Goal: Find specific page/section: Find specific page/section

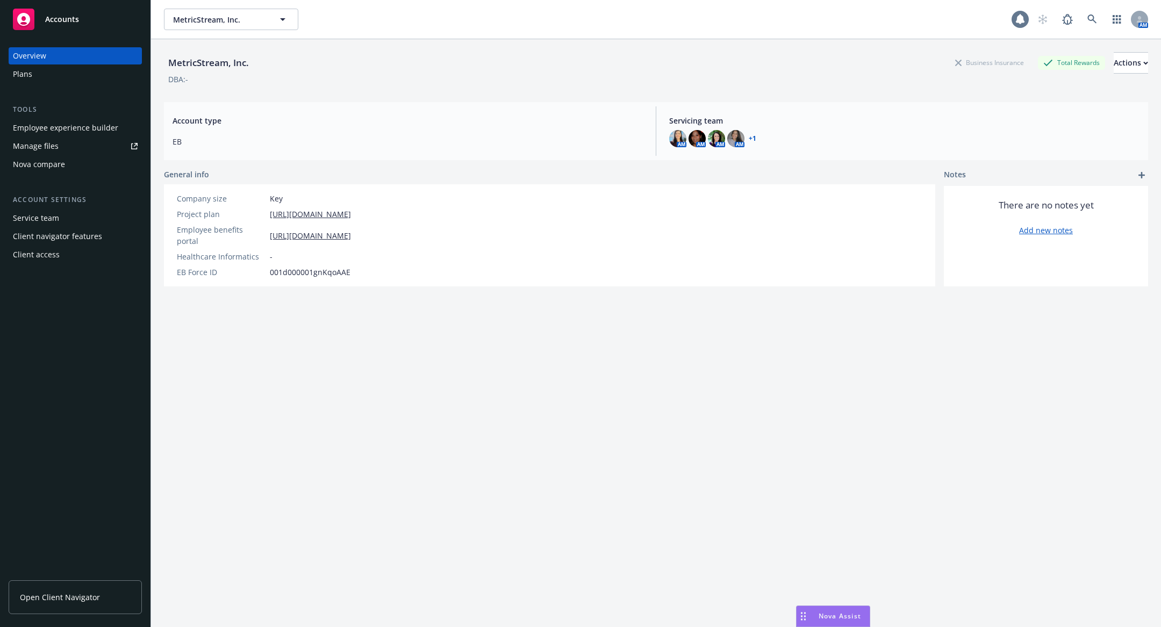
click at [1023, 18] on icon at bounding box center [1019, 19] width 11 height 11
click at [1024, 20] on icon at bounding box center [1019, 19] width 11 height 11
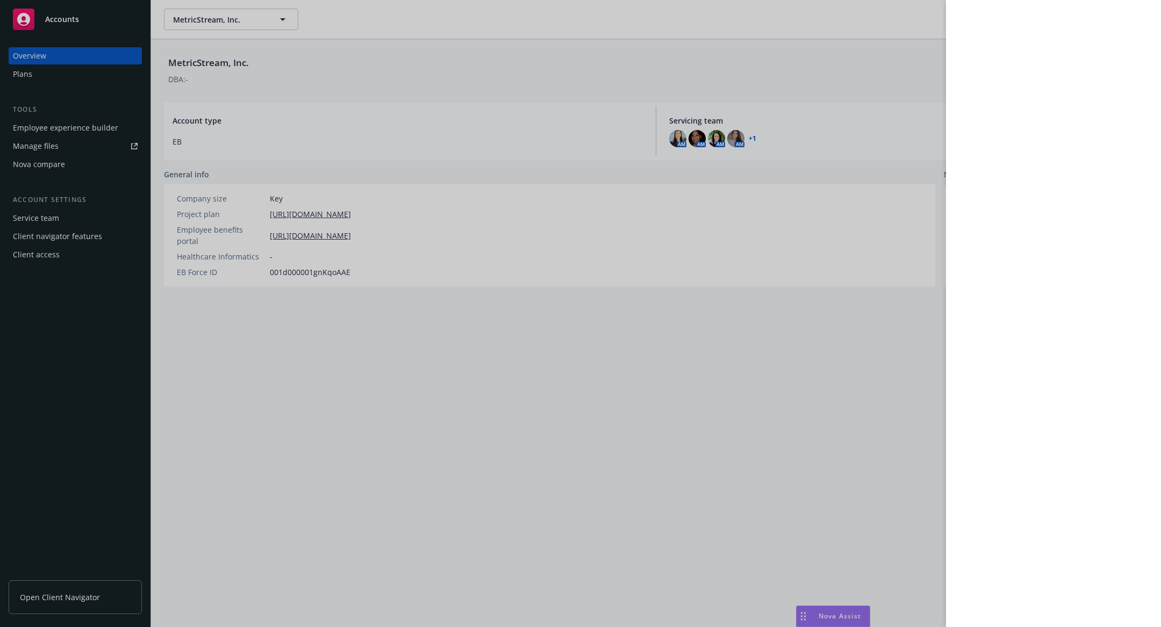
click at [881, 412] on div at bounding box center [580, 313] width 1161 height 627
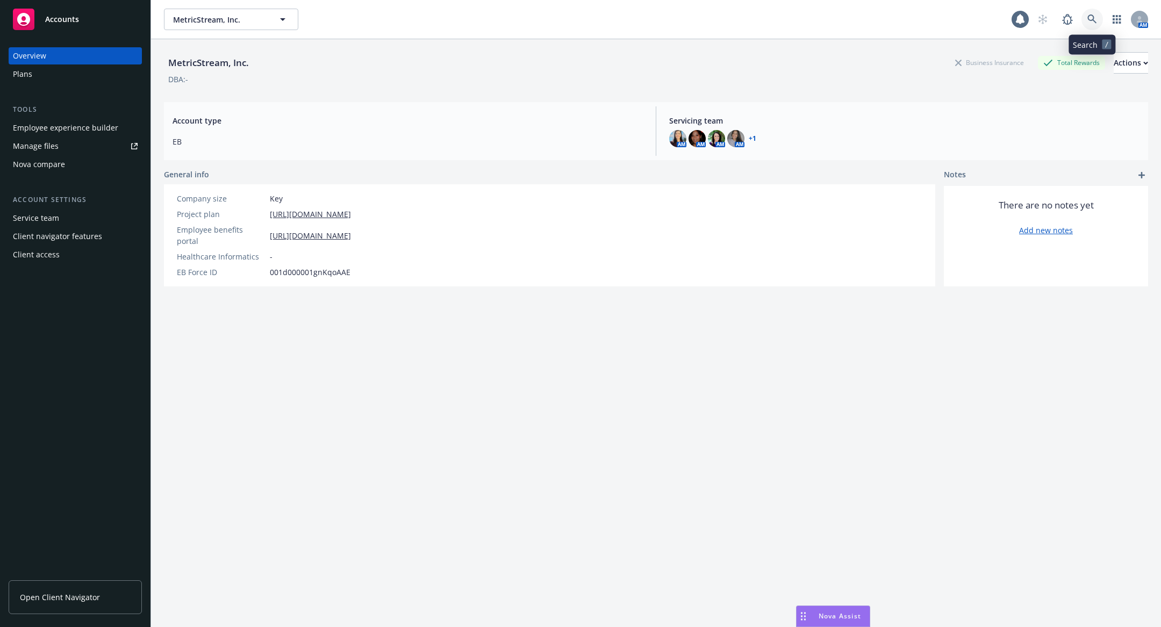
click at [1091, 22] on icon at bounding box center [1092, 20] width 10 height 10
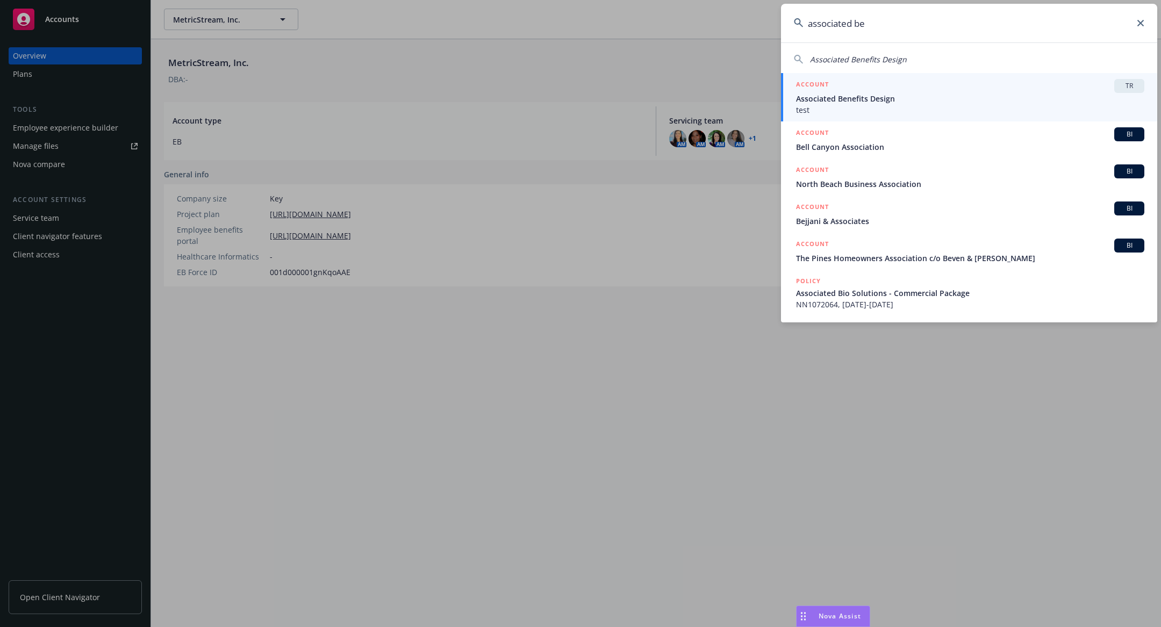
type input "associated be"
click at [830, 97] on span "Associated Benefits Design" at bounding box center [970, 98] width 348 height 11
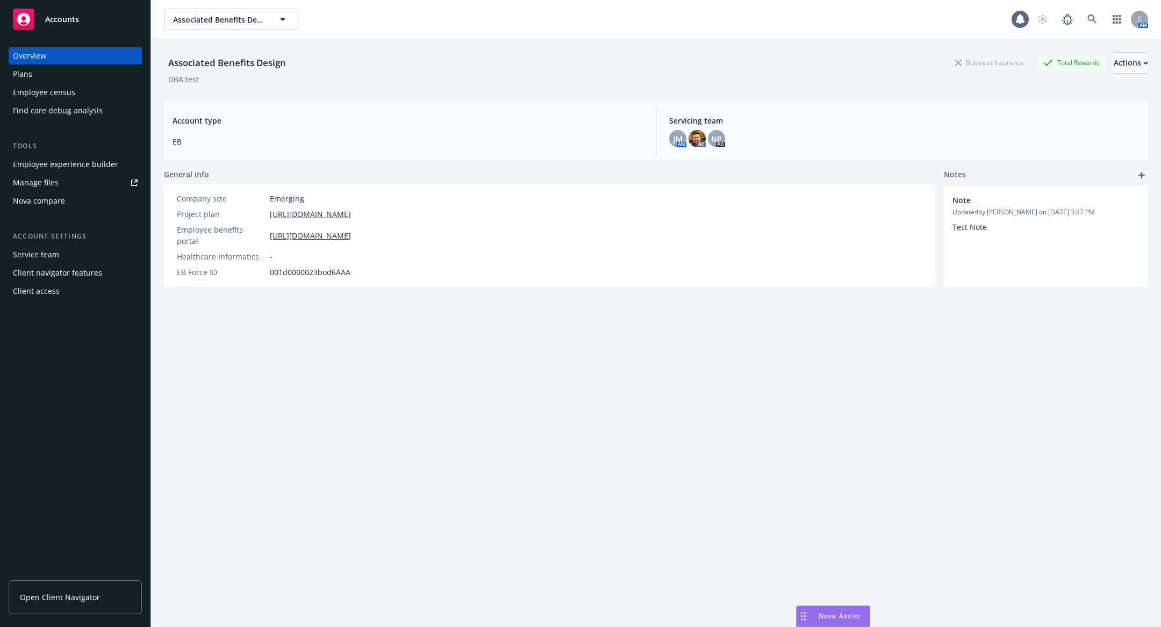
click at [728, 297] on div "Associated Benefits Design Business Insurance Total Rewards Actions DBA: test A…" at bounding box center [656, 346] width 984 height 614
click at [93, 163] on div "Employee experience builder" at bounding box center [65, 164] width 105 height 17
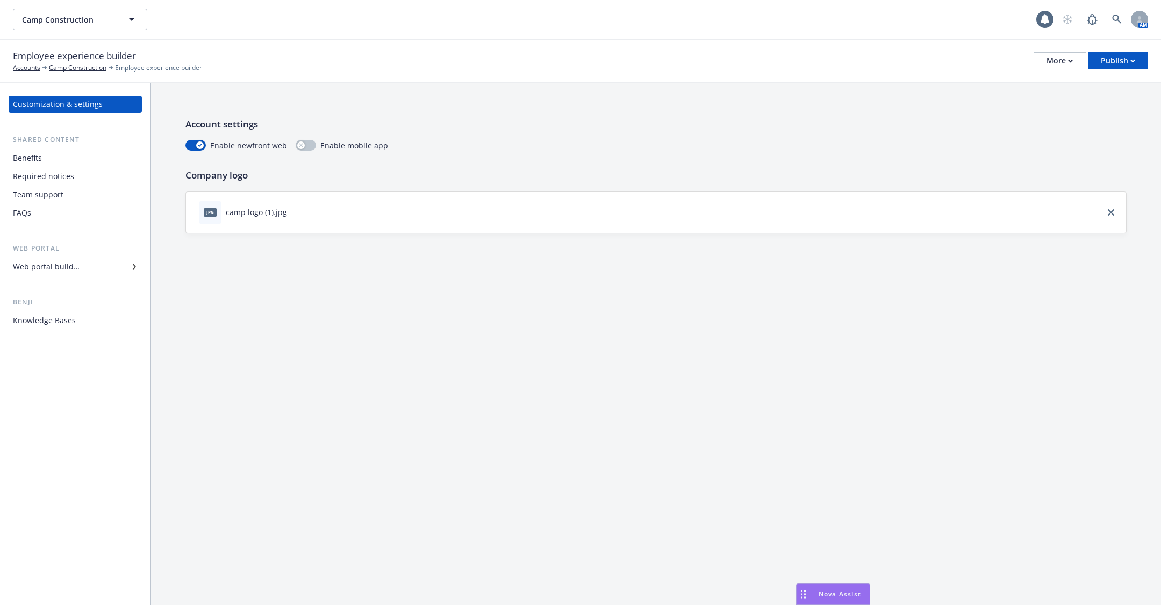
click at [59, 213] on div "FAQs" at bounding box center [75, 212] width 125 height 17
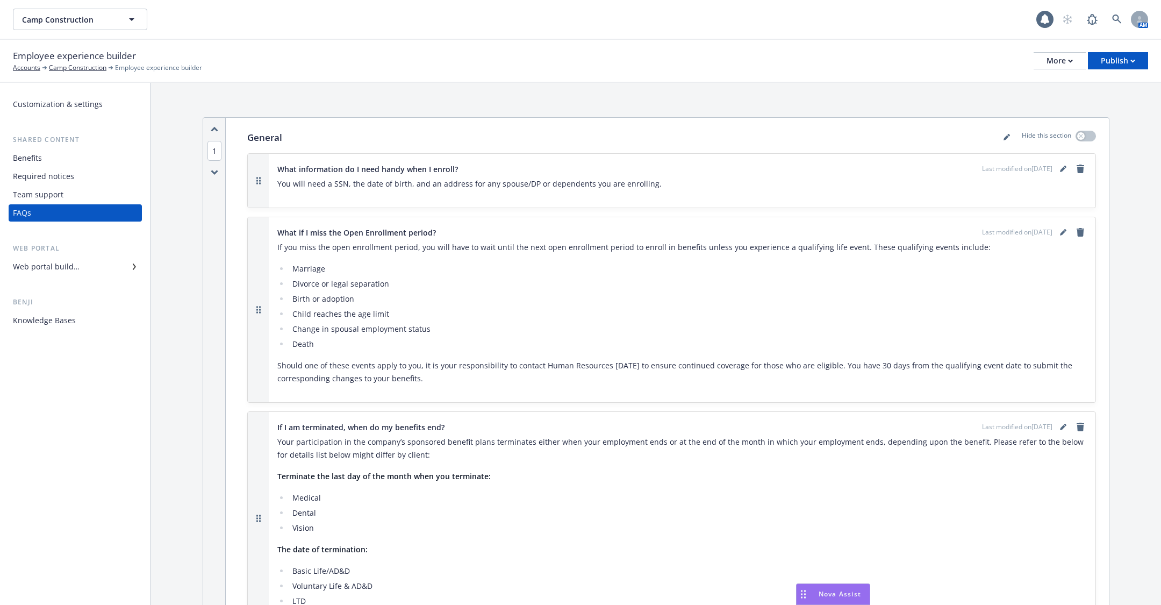
click at [64, 253] on div "Web portal" at bounding box center [75, 248] width 133 height 11
click at [67, 268] on div "Web portal builder" at bounding box center [46, 266] width 67 height 17
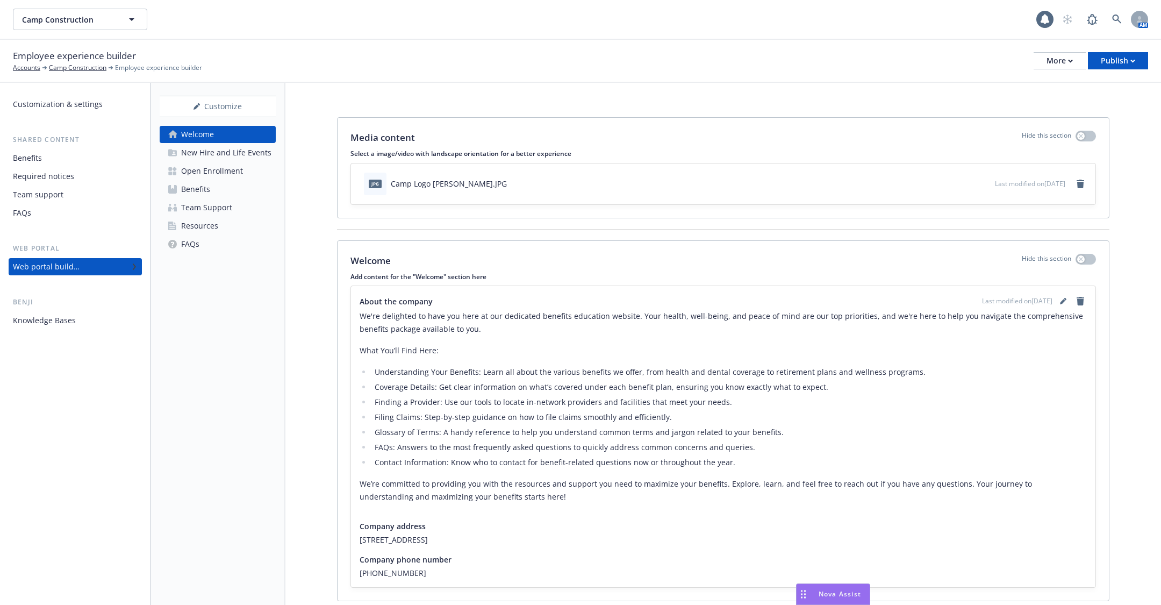
click at [205, 174] on div "Open Enrollment" at bounding box center [212, 170] width 62 height 17
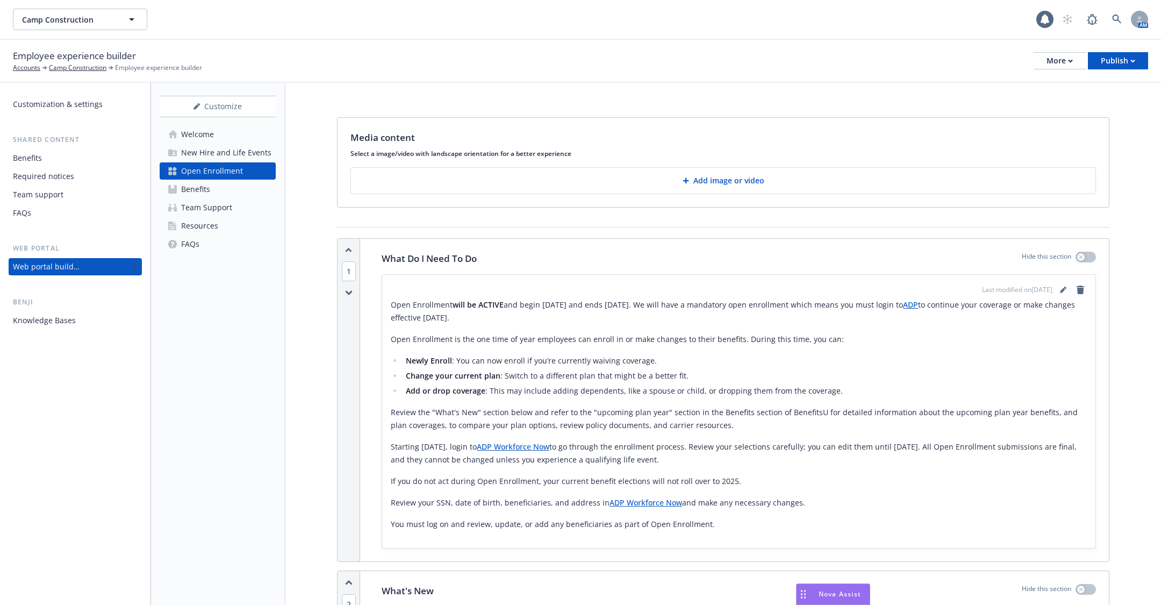
click at [221, 152] on div "New Hire and Life Events" at bounding box center [226, 152] width 90 height 17
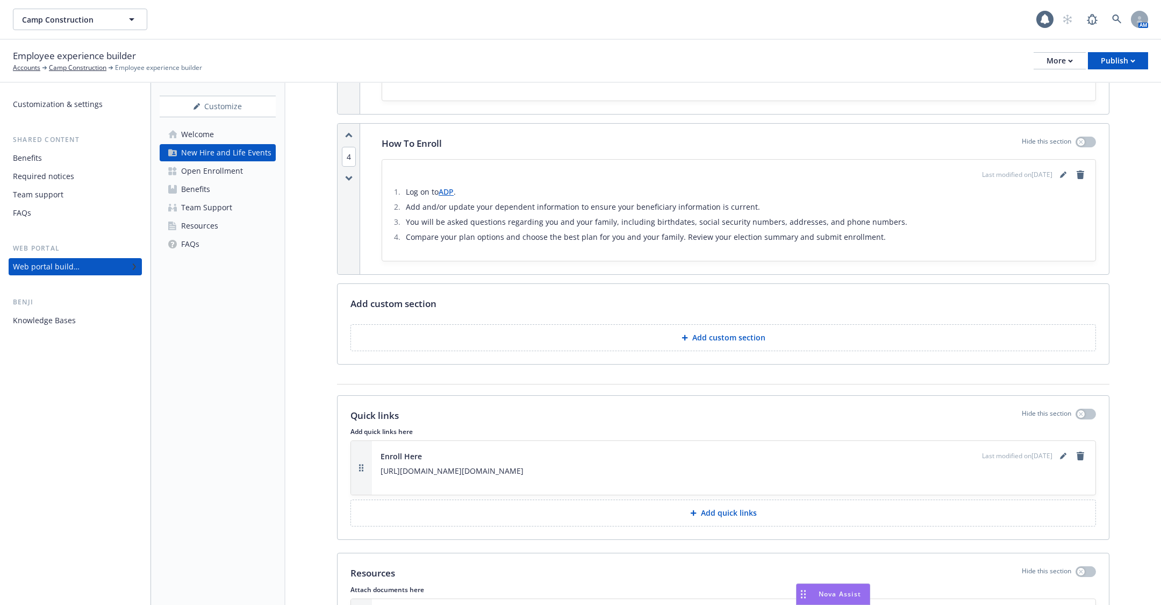
scroll to position [944, 0]
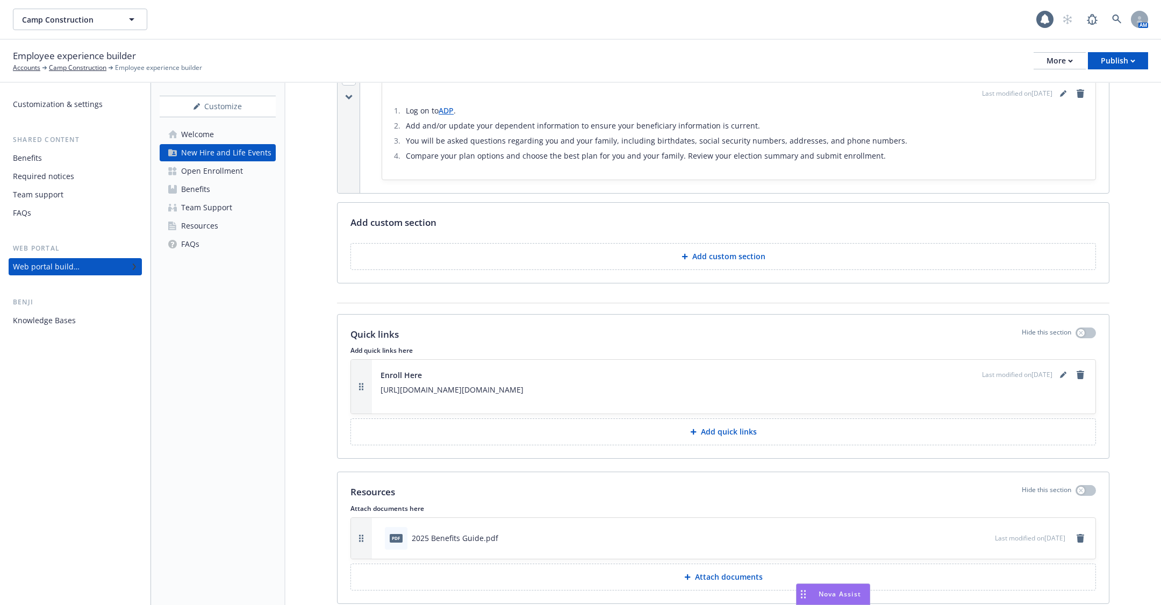
click at [231, 248] on link "FAQs" at bounding box center [218, 243] width 116 height 17
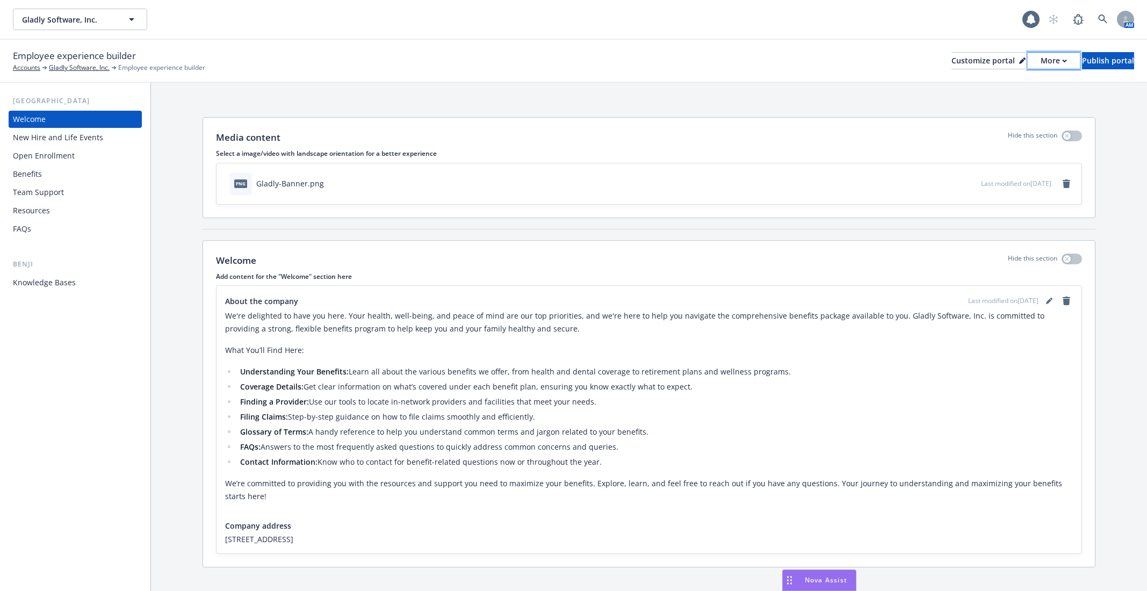
click at [1041, 61] on div "More" at bounding box center [1054, 61] width 26 height 16
click at [1011, 88] on link "Copy preview link" at bounding box center [997, 84] width 98 height 21
click at [1098, 19] on link at bounding box center [1102, 19] width 21 height 21
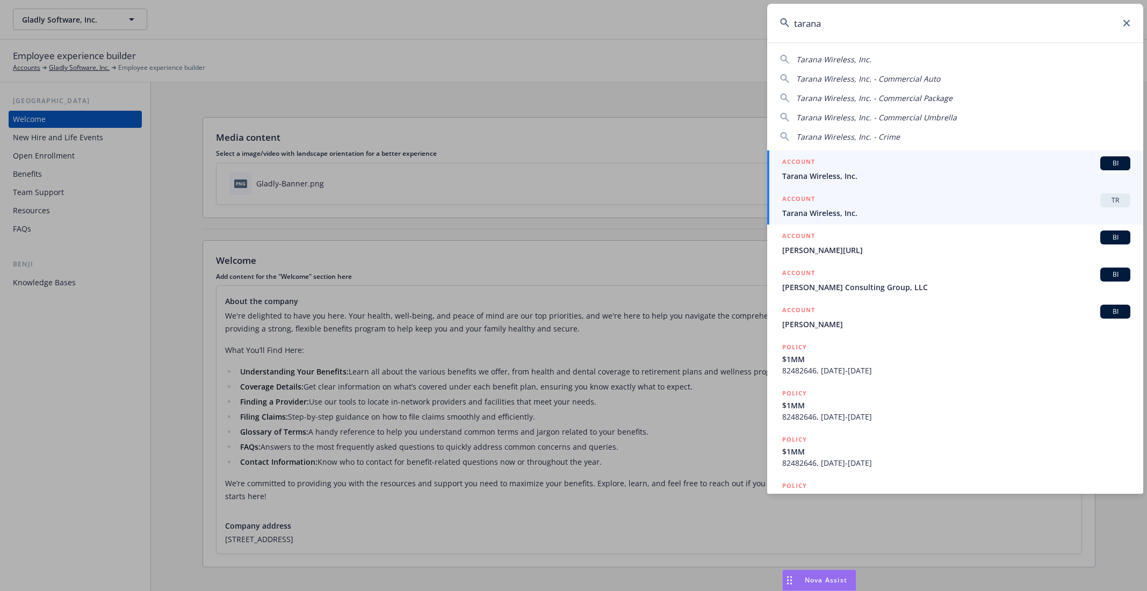
type input "tarana"
click at [828, 208] on span "Tarana Wireless, Inc." at bounding box center [956, 212] width 348 height 11
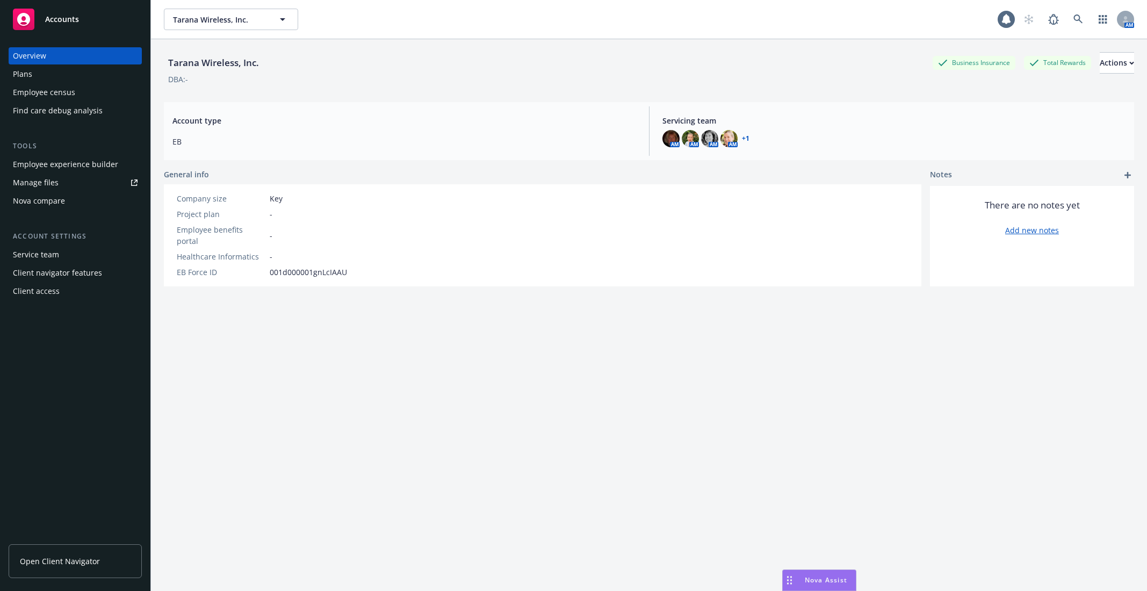
click at [79, 165] on div "Employee experience builder" at bounding box center [65, 164] width 105 height 17
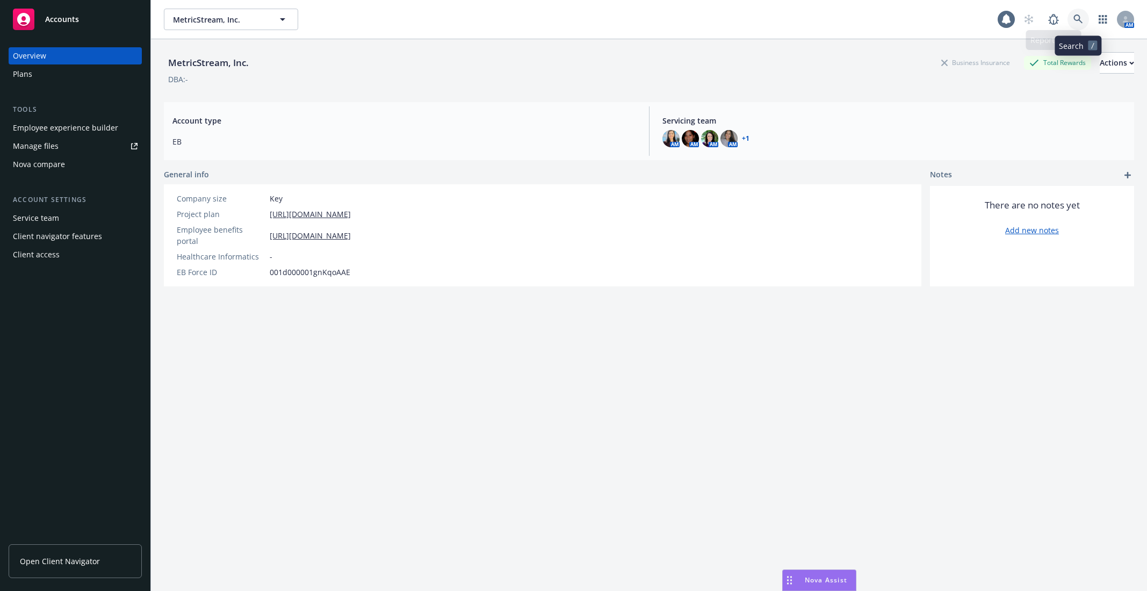
click at [1082, 15] on icon at bounding box center [1079, 20] width 10 height 10
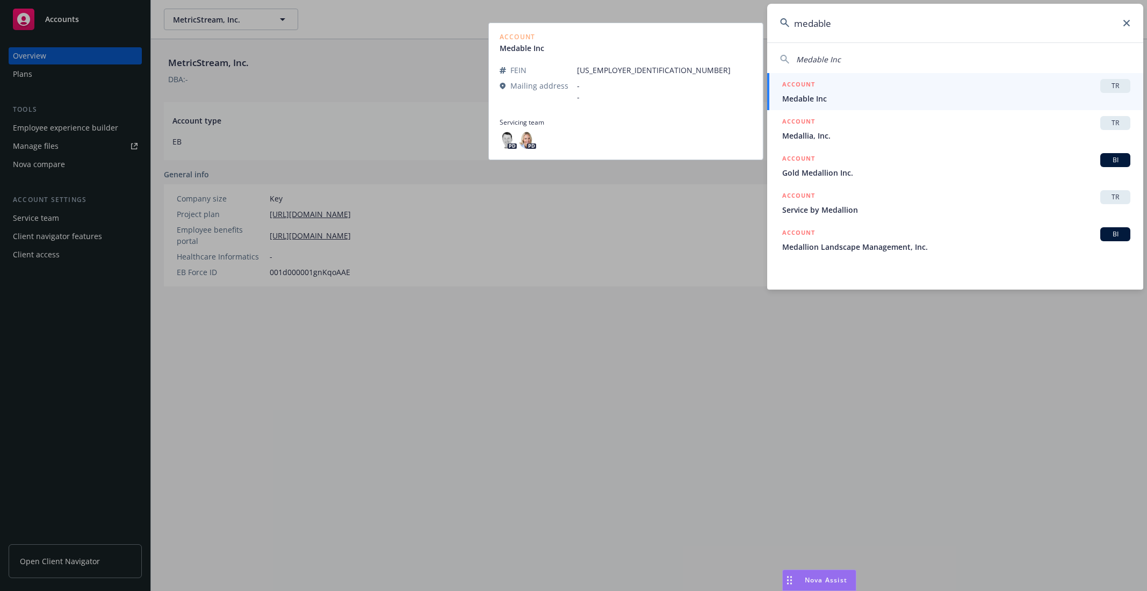
type input "medable"
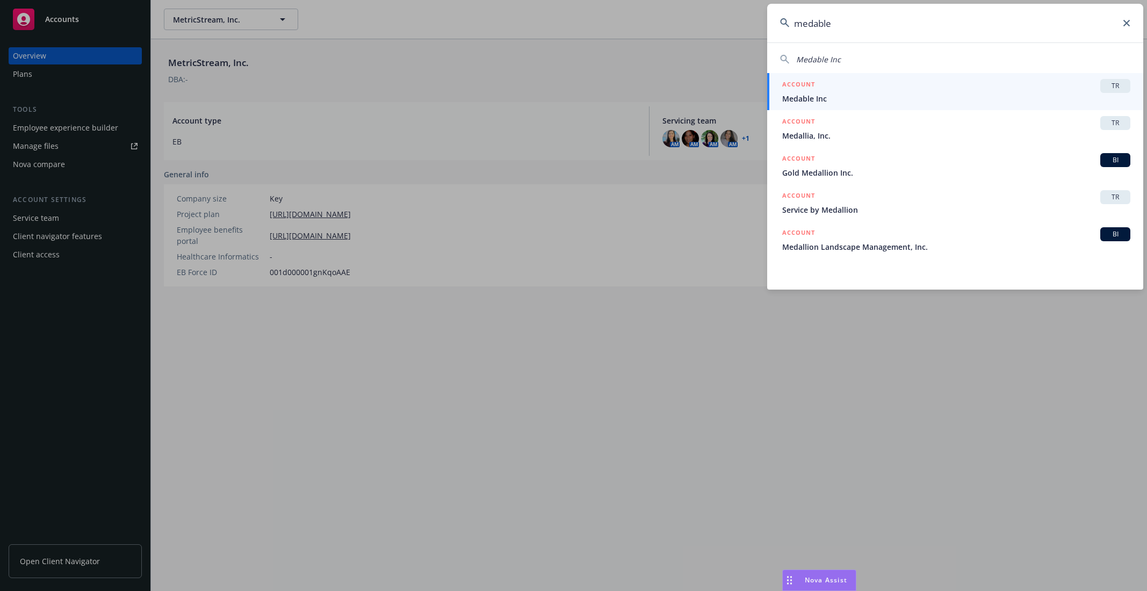
click at [922, 93] on span "Medable Inc" at bounding box center [956, 98] width 348 height 11
